Goal: Contribute content: Add original content to the website for others to see

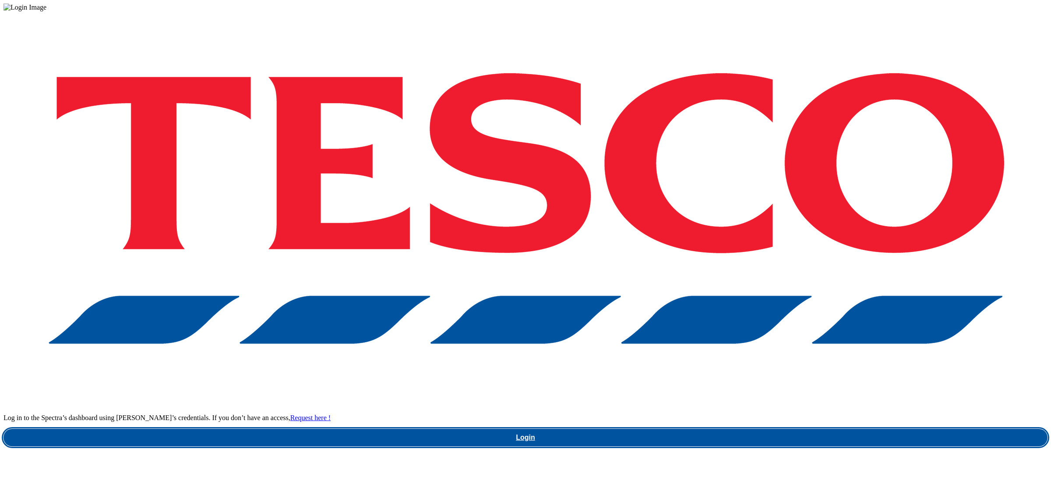
click at [766, 429] on link "Login" at bounding box center [526, 438] width 1044 height 18
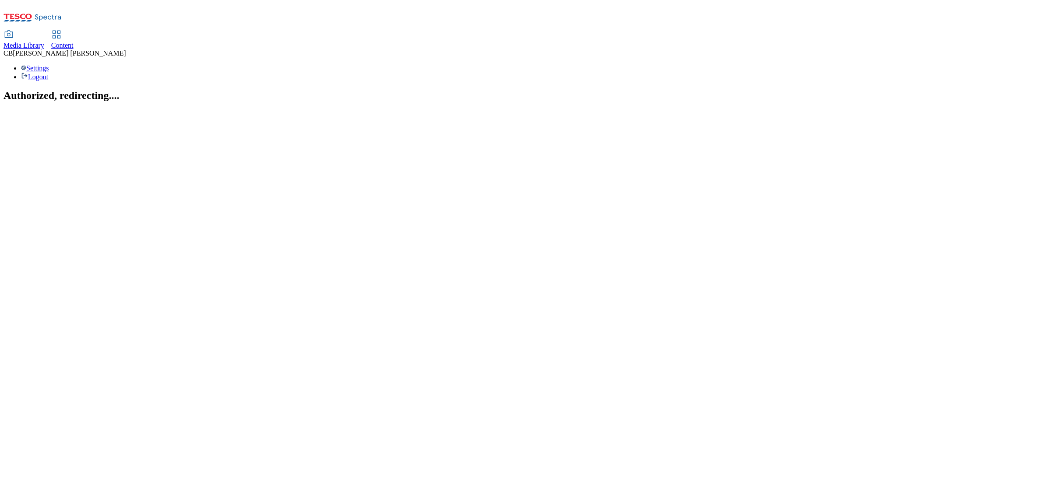
drag, startPoint x: 141, startPoint y: 10, endPoint x: 143, endPoint y: 6, distance: 4.9
click at [44, 42] on span "Media Library" at bounding box center [24, 45] width 41 height 7
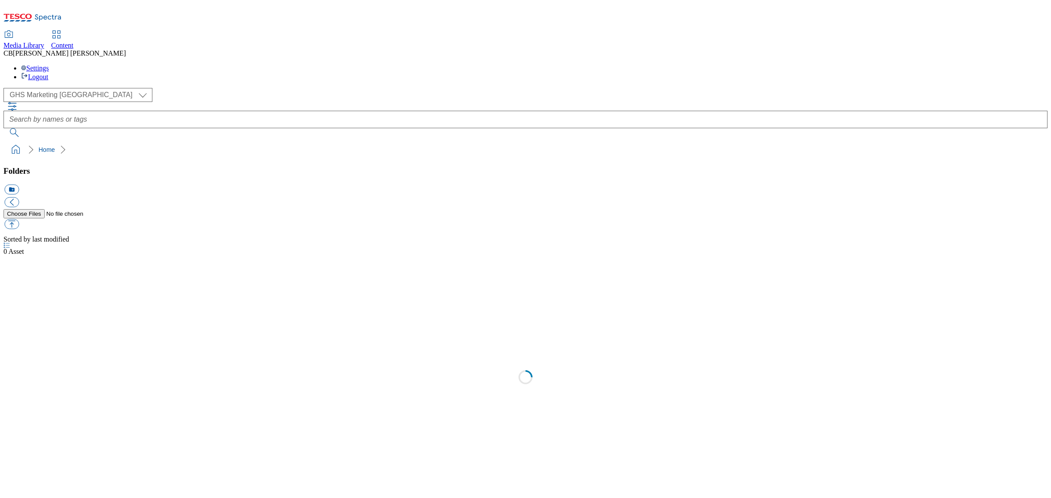
select select "flare-ghs-mktg"
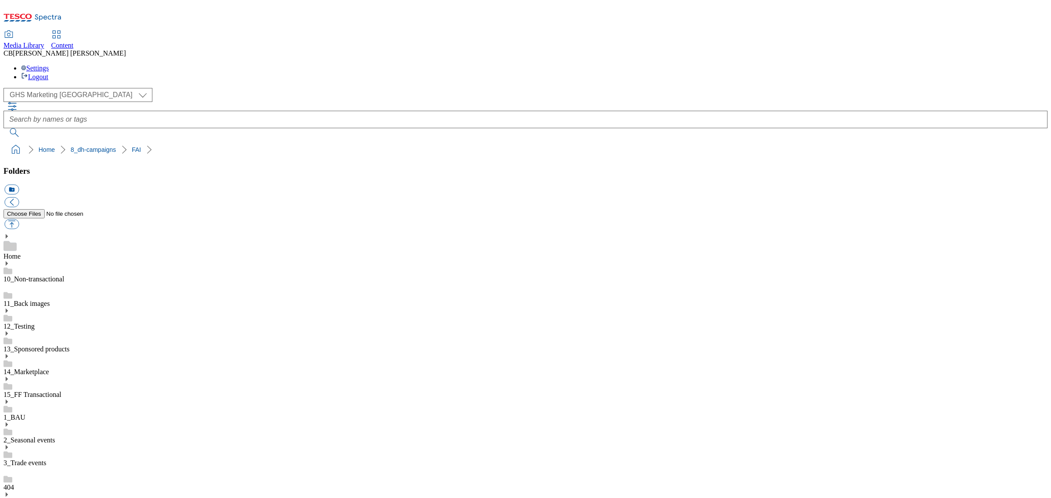
click at [19, 219] on button "button" at bounding box center [11, 224] width 14 height 10
type input "C:\fakepath\1756203131662-ad540836_Kenco_LegoBrand_2560x320_V2.jpg"
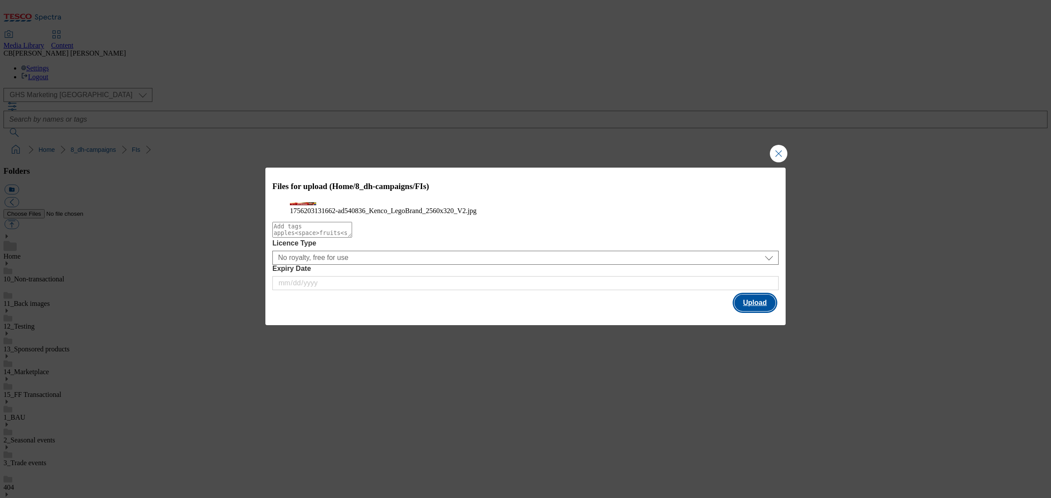
click at [751, 311] on button "Upload" at bounding box center [754, 303] width 41 height 17
